Goal: Task Accomplishment & Management: Use online tool/utility

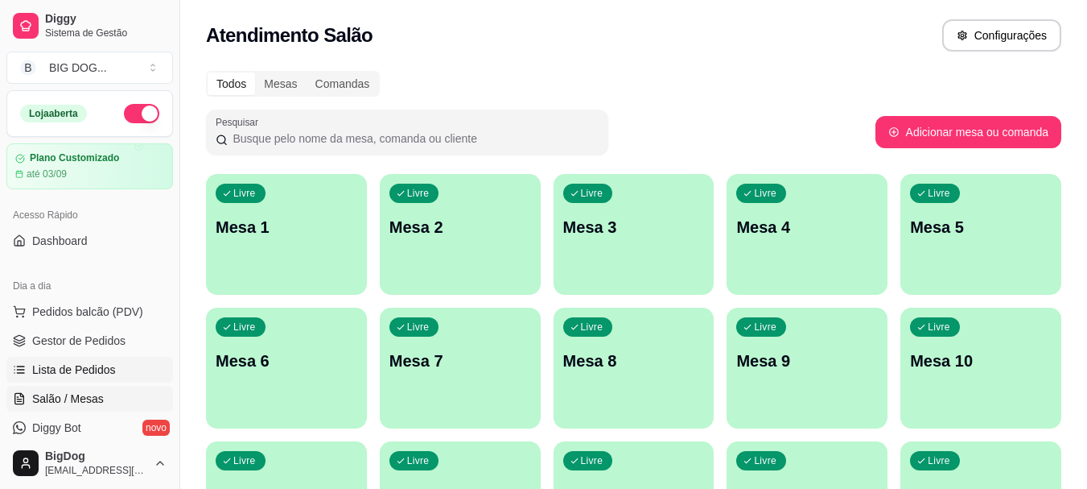
click at [76, 360] on link "Lista de Pedidos" at bounding box center [89, 370] width 167 height 26
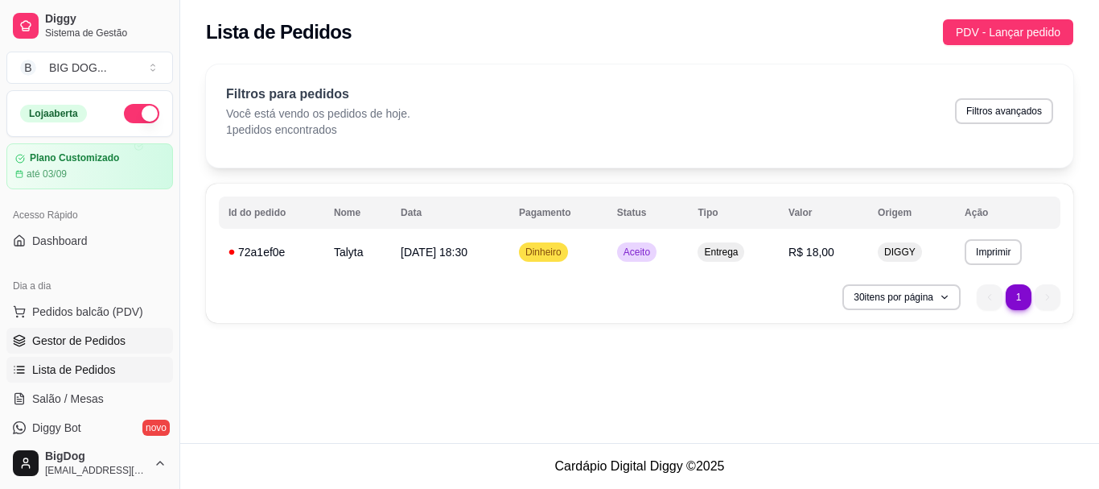
click at [83, 346] on span "Gestor de Pedidos" at bounding box center [78, 340] width 93 height 16
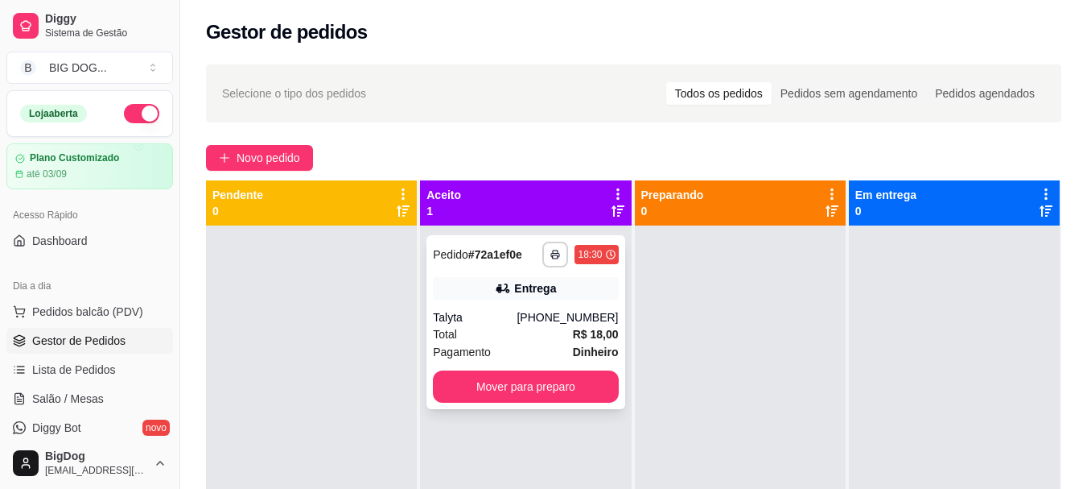
click at [549, 300] on div "**********" at bounding box center [526, 322] width 198 height 174
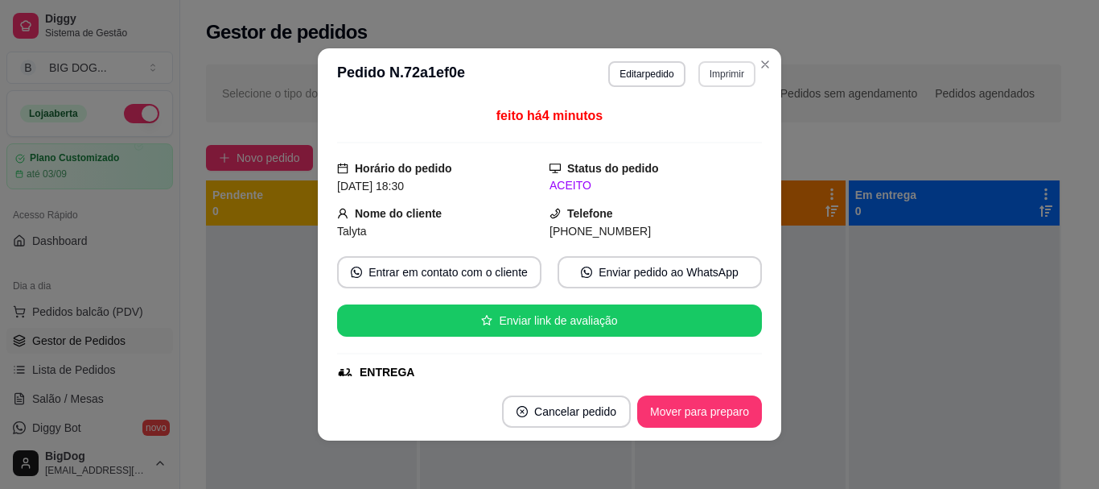
click at [720, 69] on button "Imprimir" at bounding box center [727, 74] width 57 height 26
click at [685, 129] on button "IMPRESSORA" at bounding box center [692, 131] width 117 height 26
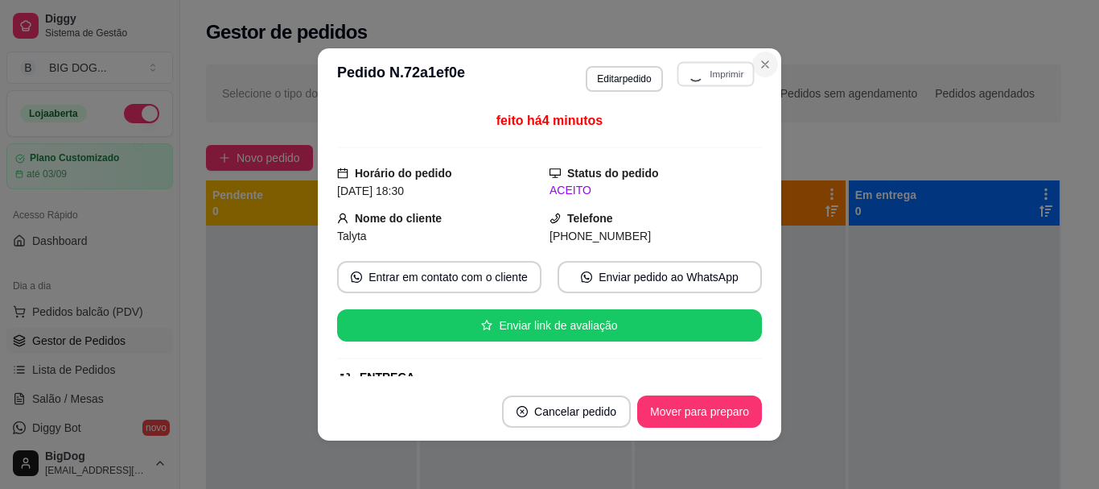
click at [764, 64] on icon "Close" at bounding box center [765, 64] width 13 height 13
